Goal: Participate in discussion

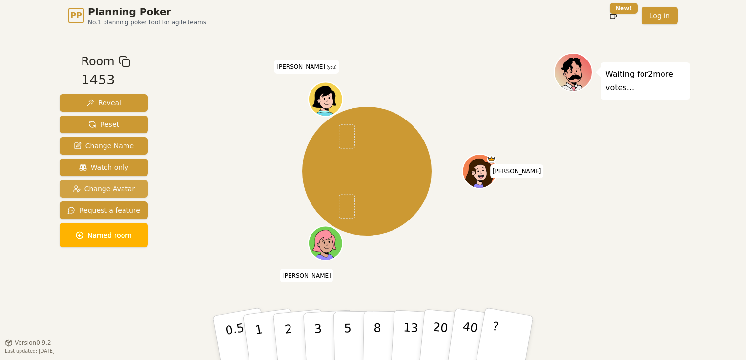
click at [119, 192] on span "Change Avatar" at bounding box center [104, 189] width 62 height 10
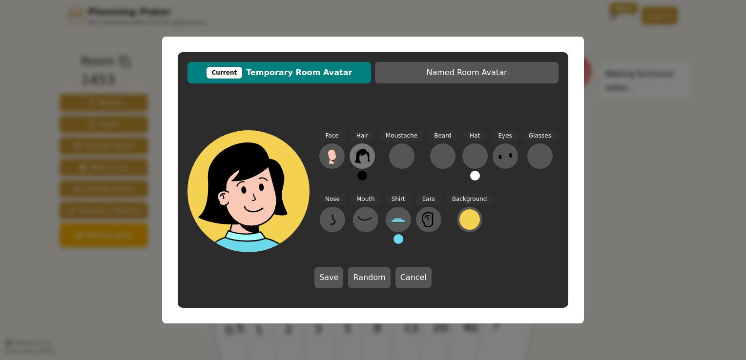
click at [367, 157] on icon at bounding box center [362, 156] width 16 height 16
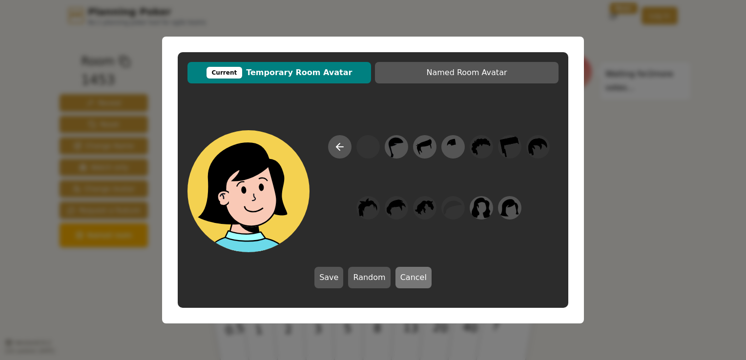
click at [405, 278] on button "Cancel" at bounding box center [413, 277] width 36 height 21
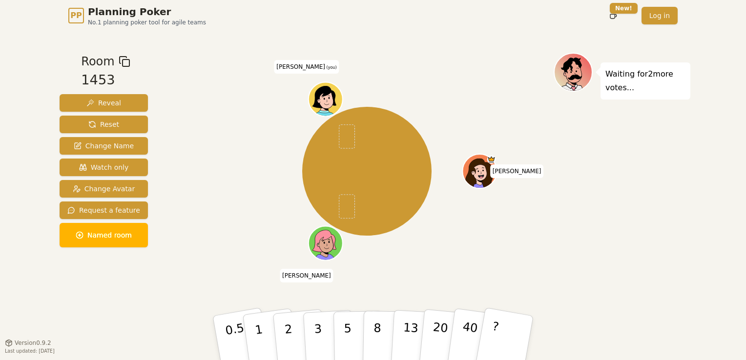
click at [325, 99] on icon at bounding box center [325, 98] width 33 height 3
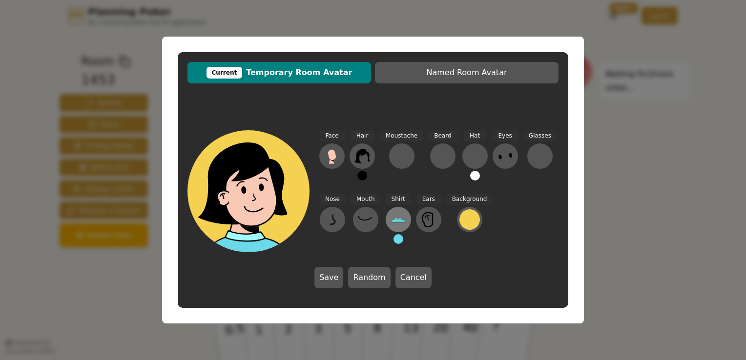
click at [397, 224] on icon at bounding box center [398, 220] width 16 height 16
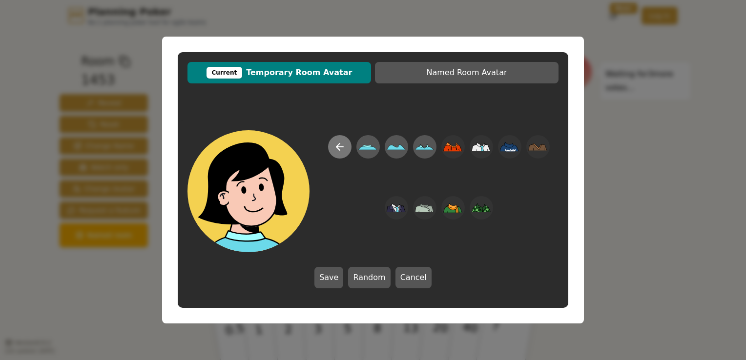
click at [335, 148] on icon at bounding box center [340, 147] width 12 height 12
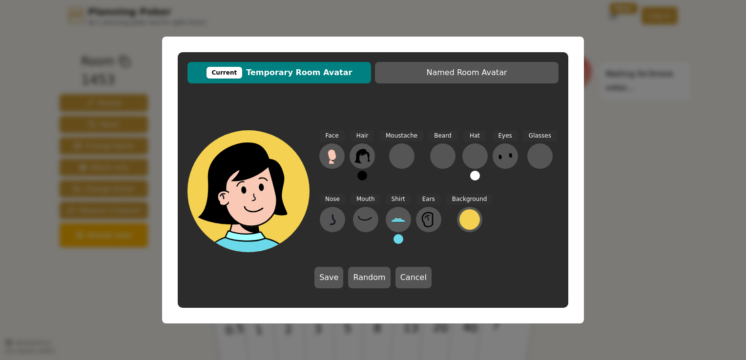
click at [396, 239] on button at bounding box center [398, 239] width 10 height 10
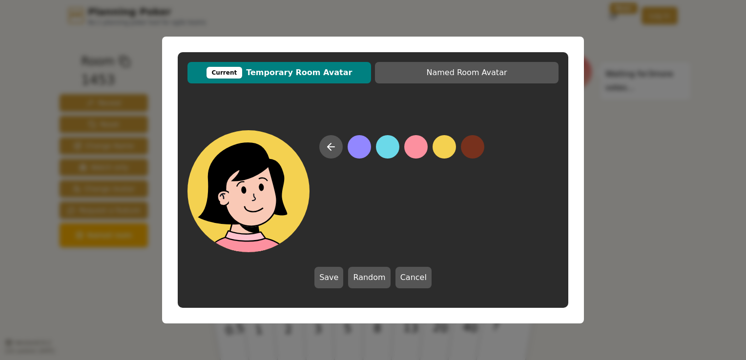
click at [420, 147] on button at bounding box center [415, 146] width 23 height 23
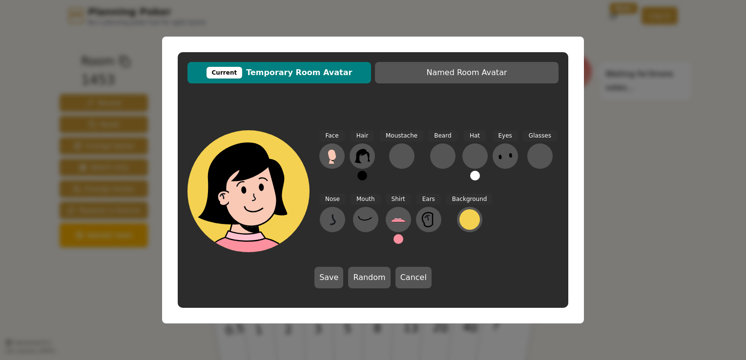
click at [397, 241] on button at bounding box center [398, 239] width 10 height 10
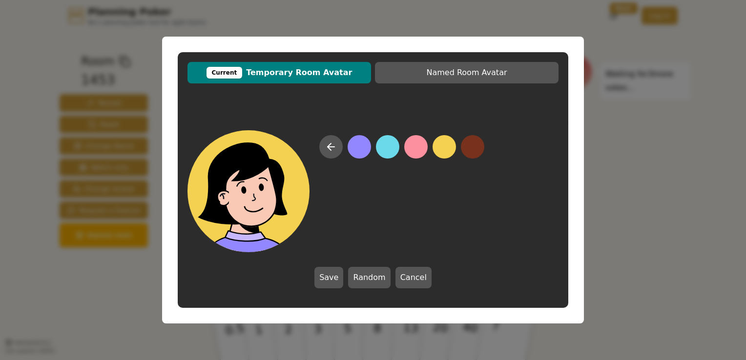
click at [356, 146] on button at bounding box center [359, 146] width 23 height 23
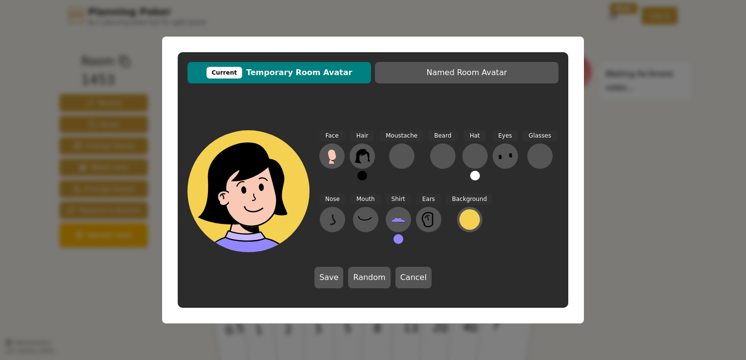
click at [396, 242] on button at bounding box center [398, 239] width 10 height 10
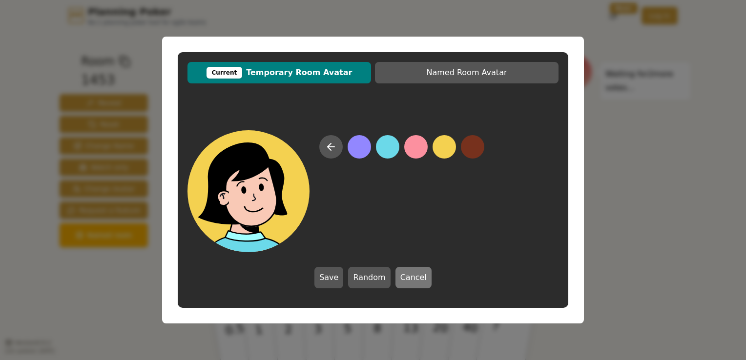
click at [416, 276] on button "Cancel" at bounding box center [413, 277] width 36 height 21
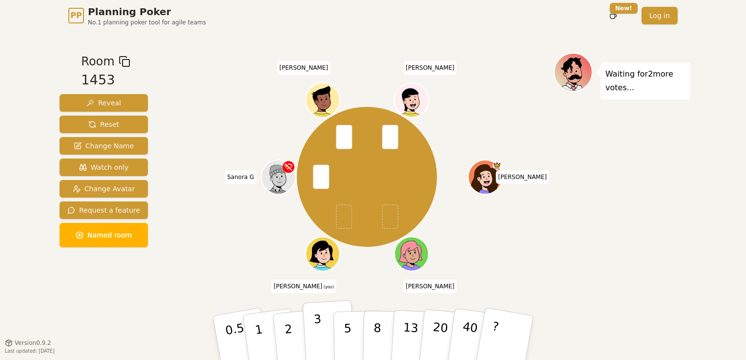
click at [318, 327] on p "3" at bounding box center [318, 338] width 11 height 53
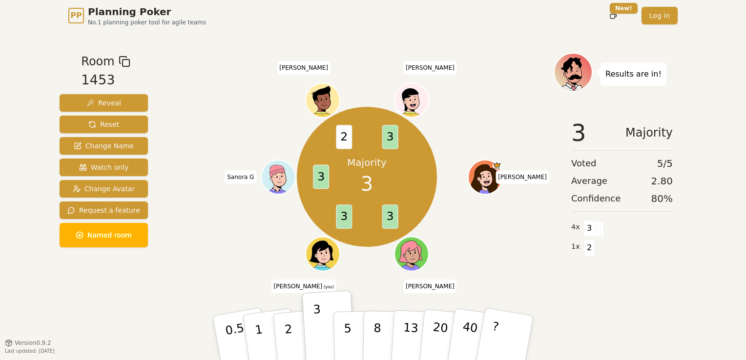
click at [412, 300] on div "Majority 3 3 3 3 2 3 [PERSON_NAME] [PERSON_NAME] (you) [PERSON_NAME] G [PERSON_…" at bounding box center [366, 187] width 373 height 268
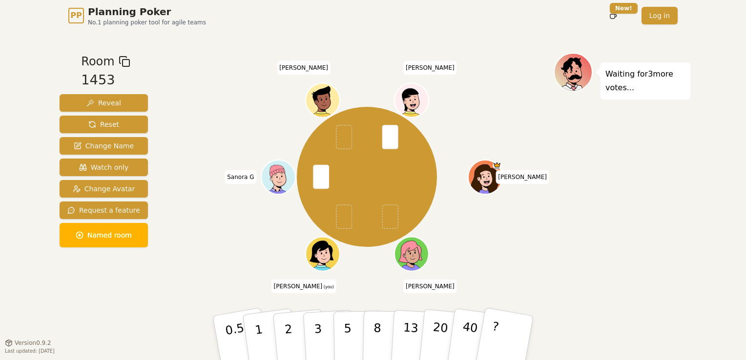
click at [316, 175] on span at bounding box center [321, 177] width 16 height 24
click at [391, 142] on span at bounding box center [390, 137] width 16 height 24
click at [574, 301] on div "Waiting for 3 more votes..." at bounding box center [622, 187] width 137 height 268
click at [346, 339] on p "5" at bounding box center [348, 338] width 8 height 53
click at [569, 290] on div "Waiting for 2 more votes..." at bounding box center [622, 187] width 137 height 268
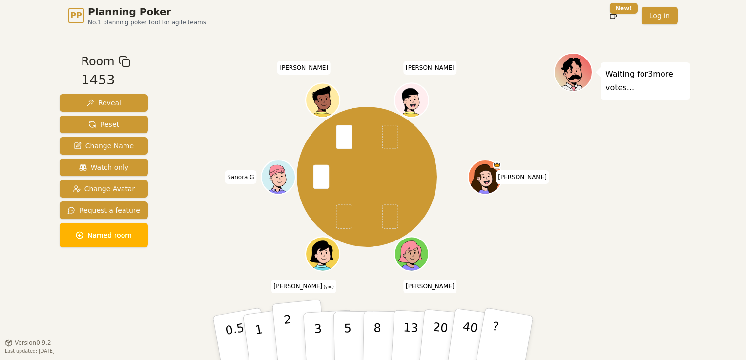
click at [283, 325] on button "2" at bounding box center [300, 339] width 56 height 78
